Goal: Check status: Check status

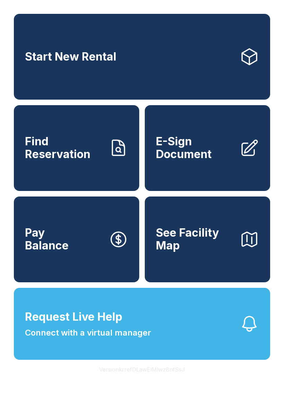
scroll to position [8, 0]
click at [48, 325] on span "Request Live Help" at bounding box center [73, 317] width 97 height 17
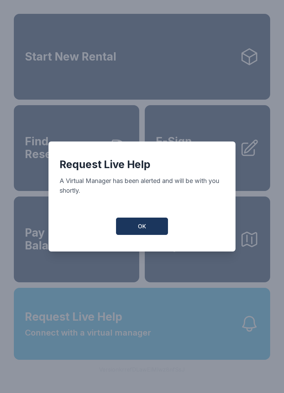
click at [145, 228] on span "OK" at bounding box center [142, 226] width 8 height 8
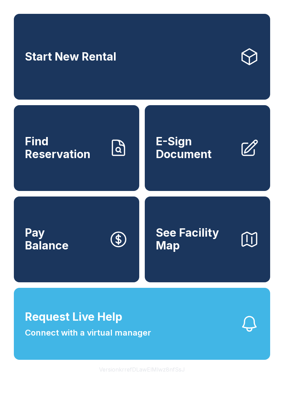
click at [59, 151] on span "Find Reservation" at bounding box center [64, 147] width 78 height 25
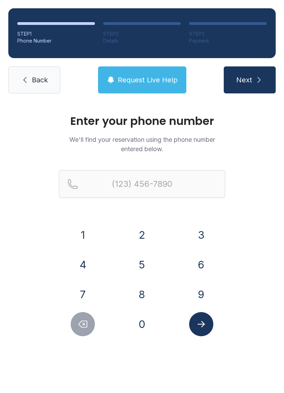
click at [142, 287] on button "8" at bounding box center [142, 294] width 24 height 24
click at [195, 256] on button "6" at bounding box center [201, 265] width 24 height 24
click at [143, 318] on button "0" at bounding box center [142, 324] width 24 height 24
click at [202, 290] on button "9" at bounding box center [201, 294] width 24 height 24
click at [88, 237] on button "1" at bounding box center [83, 235] width 24 height 24
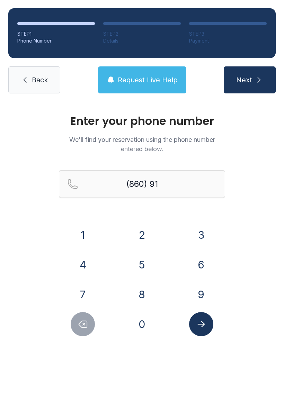
click at [202, 292] on button "9" at bounding box center [201, 294] width 24 height 24
click at [87, 258] on button "4" at bounding box center [83, 265] width 24 height 24
click at [193, 230] on button "3" at bounding box center [201, 235] width 24 height 24
click at [82, 227] on button "1" at bounding box center [83, 235] width 24 height 24
click at [90, 267] on button "4" at bounding box center [83, 265] width 24 height 24
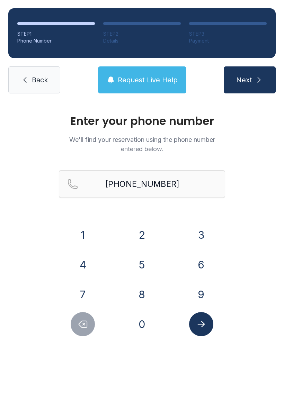
click at [201, 326] on icon "Submit lookup form" at bounding box center [201, 324] width 10 height 10
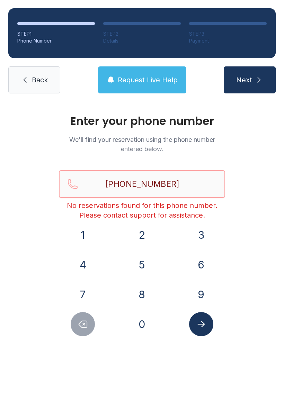
click at [183, 180] on input "[PHONE_NUMBER]" at bounding box center [142, 184] width 166 height 28
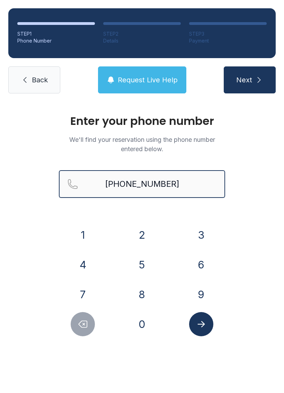
type input "[PHONE_NUMBER]"
click at [249, 80] on button "Next" at bounding box center [250, 79] width 52 height 27
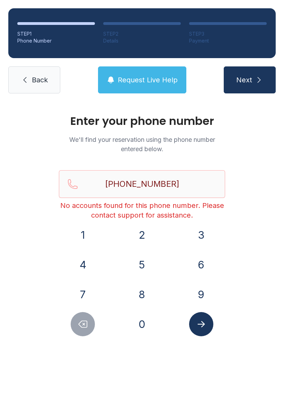
click at [156, 85] on button "Request Live Help" at bounding box center [142, 79] width 88 height 27
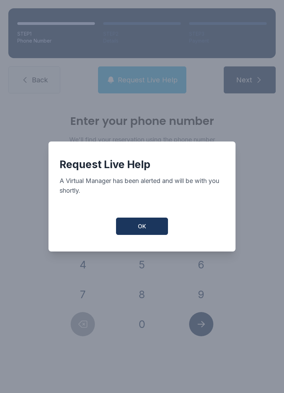
click at [147, 223] on button "OK" at bounding box center [142, 226] width 52 height 17
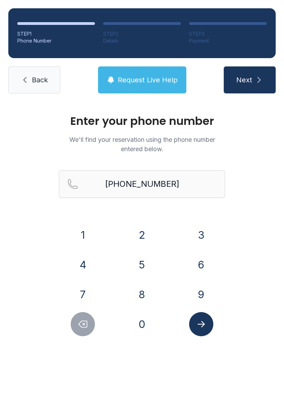
click at [29, 81] on icon at bounding box center [25, 80] width 8 height 8
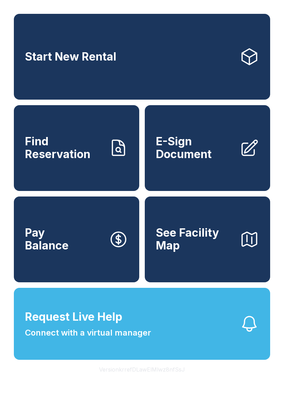
click at [87, 179] on link "Find Reservation" at bounding box center [76, 148] width 125 height 86
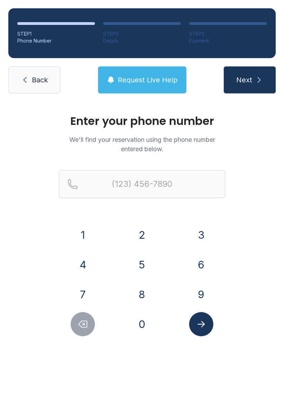
click at [142, 291] on button "8" at bounding box center [142, 294] width 24 height 24
click at [198, 263] on button "6" at bounding box center [201, 265] width 24 height 24
click at [138, 321] on button "0" at bounding box center [142, 324] width 24 height 24
click at [200, 293] on button "9" at bounding box center [201, 294] width 24 height 24
click at [81, 237] on button "1" at bounding box center [83, 235] width 24 height 24
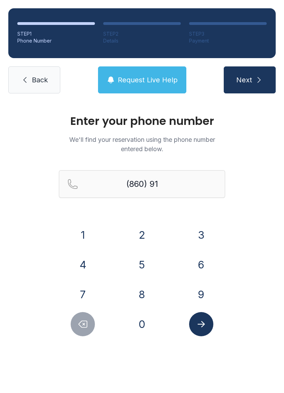
click at [206, 288] on button "9" at bounding box center [201, 294] width 24 height 24
click at [200, 291] on button "9" at bounding box center [201, 294] width 24 height 24
click at [147, 268] on button "5" at bounding box center [142, 265] width 24 height 24
click at [202, 263] on button "6" at bounding box center [201, 265] width 24 height 24
click at [146, 321] on button "0" at bounding box center [142, 324] width 24 height 24
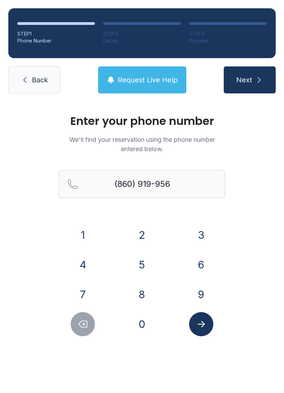
type input "[PHONE_NUMBER]"
click at [256, 88] on button "Next" at bounding box center [250, 79] width 52 height 27
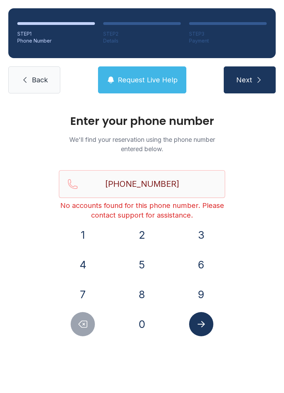
click at [146, 77] on span "Request Live Help" at bounding box center [148, 80] width 60 height 10
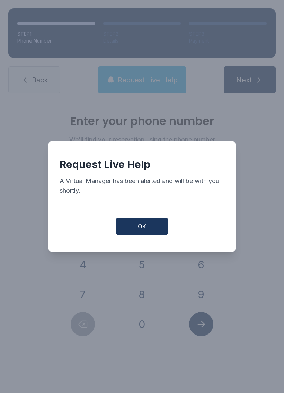
click at [147, 231] on button "OK" at bounding box center [142, 226] width 52 height 17
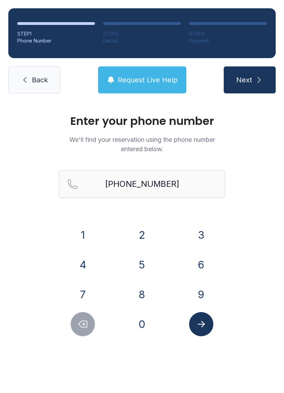
click at [147, 231] on button "OK" at bounding box center [141, 225] width 49 height 17
